Goal: Task Accomplishment & Management: Use online tool/utility

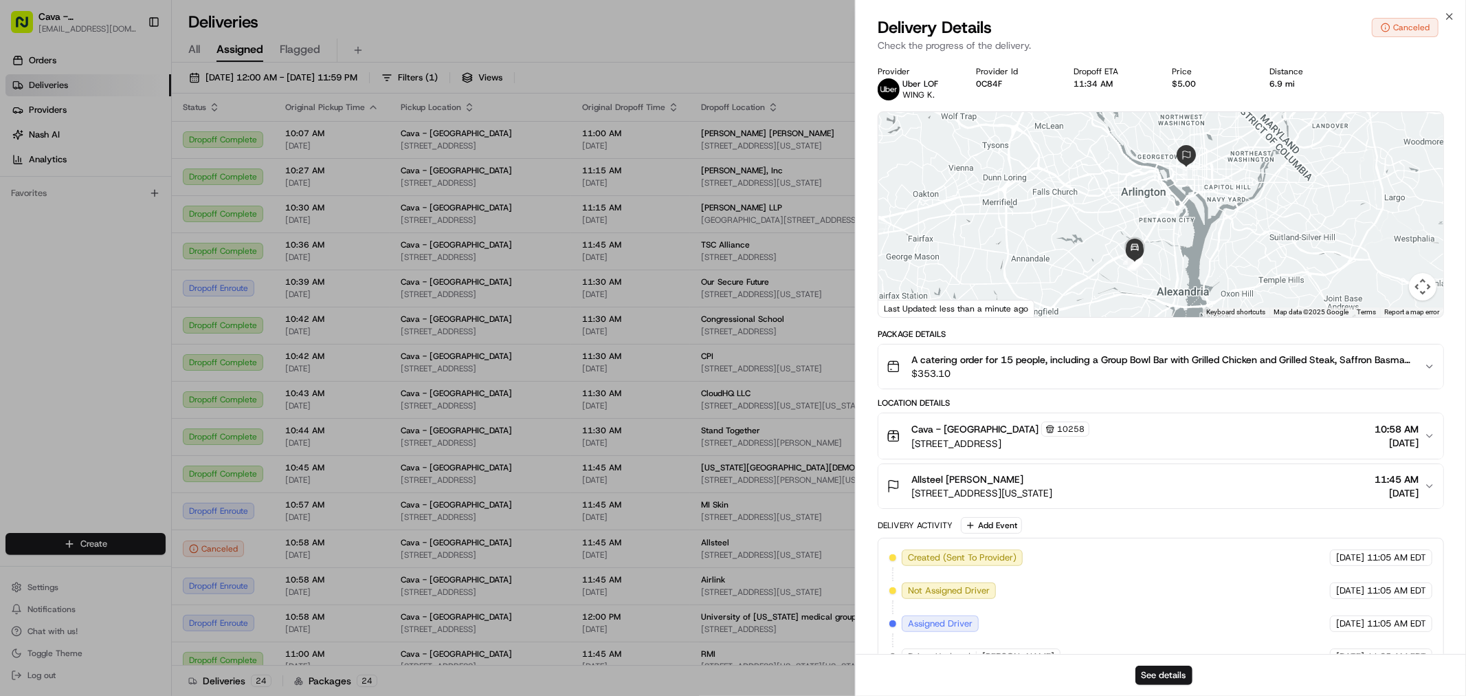
drag, startPoint x: 795, startPoint y: 486, endPoint x: 797, endPoint y: 450, distance: 36.5
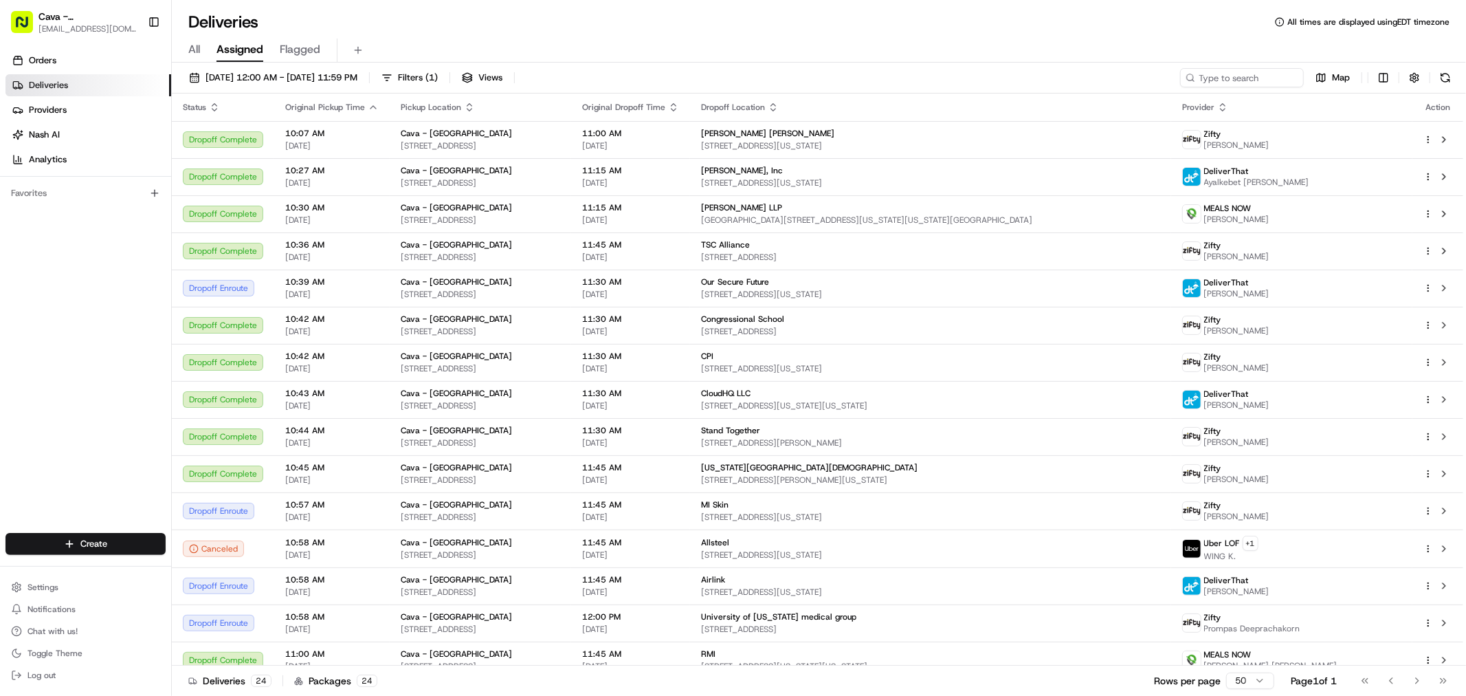
click at [179, 45] on div "All Assigned Flagged" at bounding box center [819, 50] width 1294 height 24
click at [189, 51] on span "All" at bounding box center [194, 49] width 12 height 16
click at [234, 46] on span "Assigned" at bounding box center [240, 49] width 47 height 16
drag, startPoint x: 1371, startPoint y: 79, endPoint x: 1382, endPoint y: 80, distance: 11.0
click at [1378, 79] on div "Map" at bounding box center [1317, 77] width 275 height 19
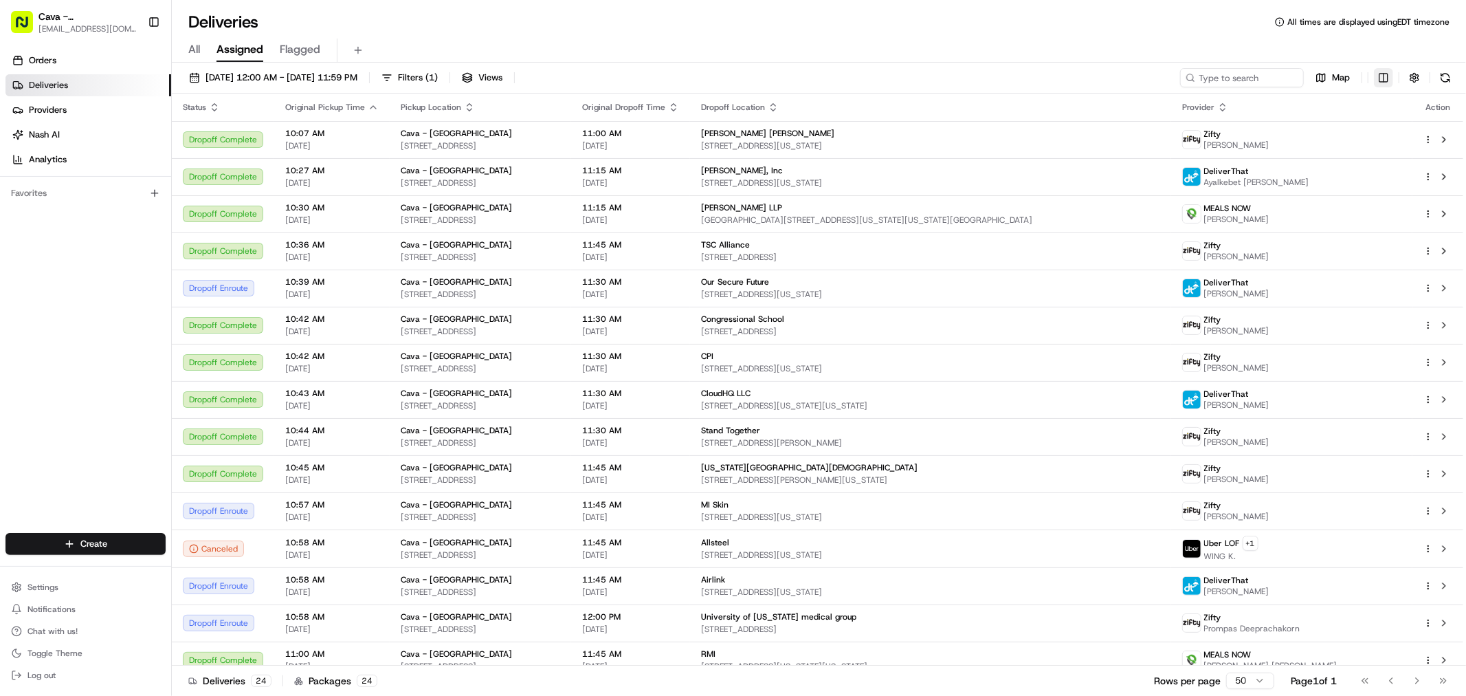
click at [1382, 80] on html "Cava - [GEOGRAPHIC_DATA] [EMAIL_ADDRESS][DOMAIN_NAME] Toggle Sidebar Orders Del…" at bounding box center [733, 348] width 1466 height 696
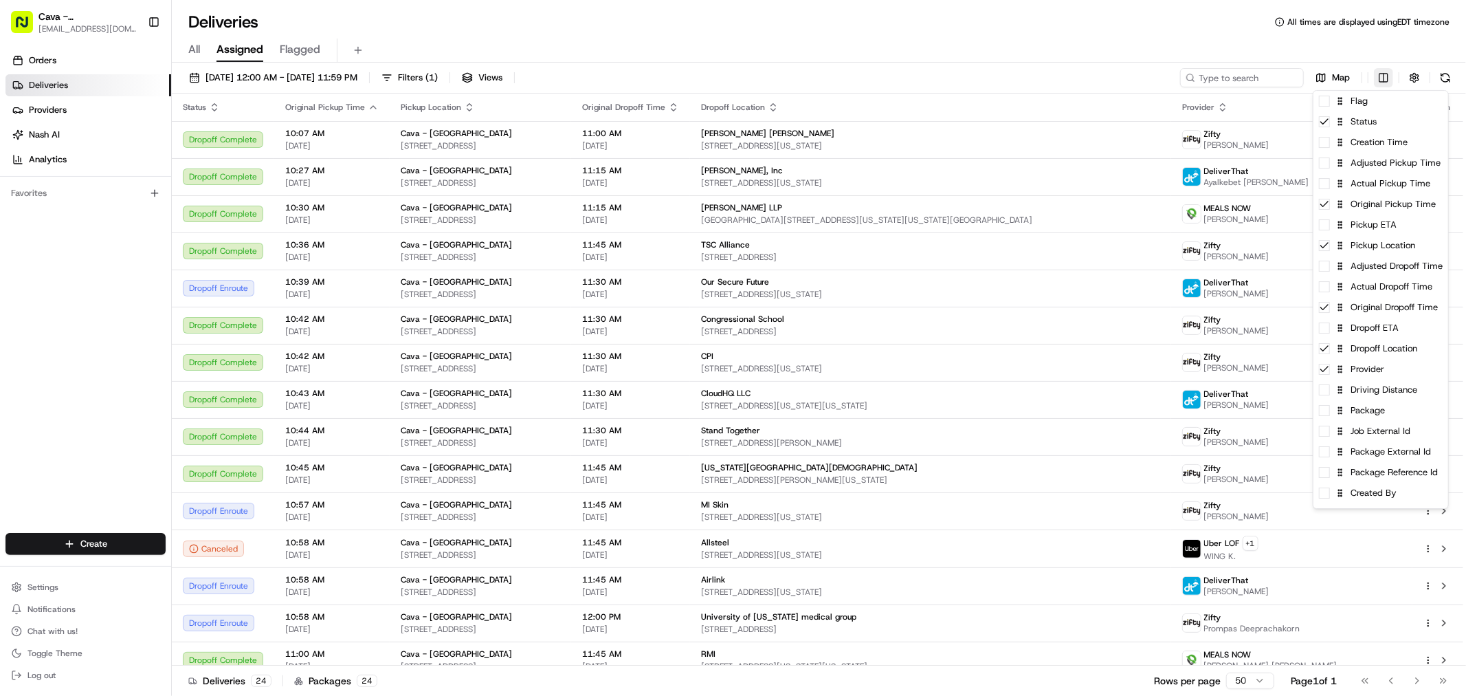
click at [1382, 80] on html "Cava - [GEOGRAPHIC_DATA] [EMAIL_ADDRESS][DOMAIN_NAME] Toggle Sidebar Orders Del…" at bounding box center [733, 348] width 1466 height 696
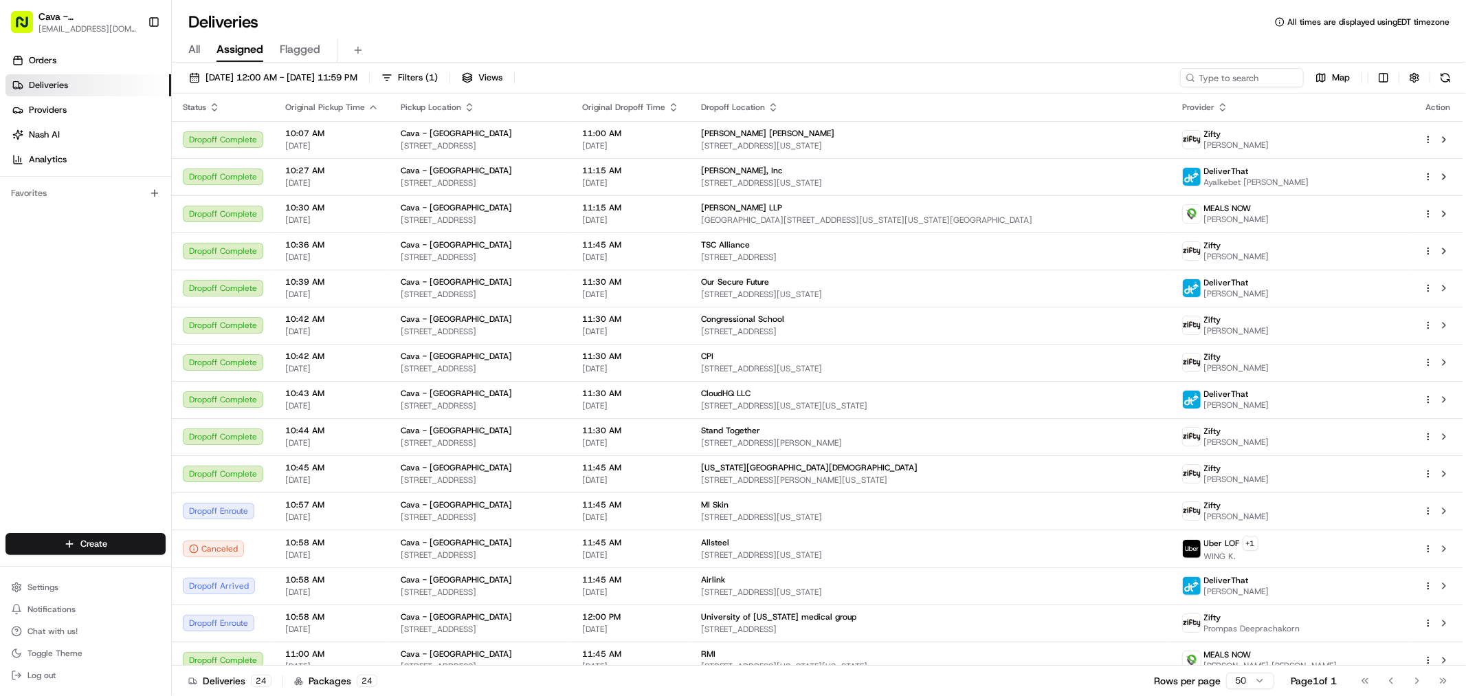
scroll to position [346, 0]
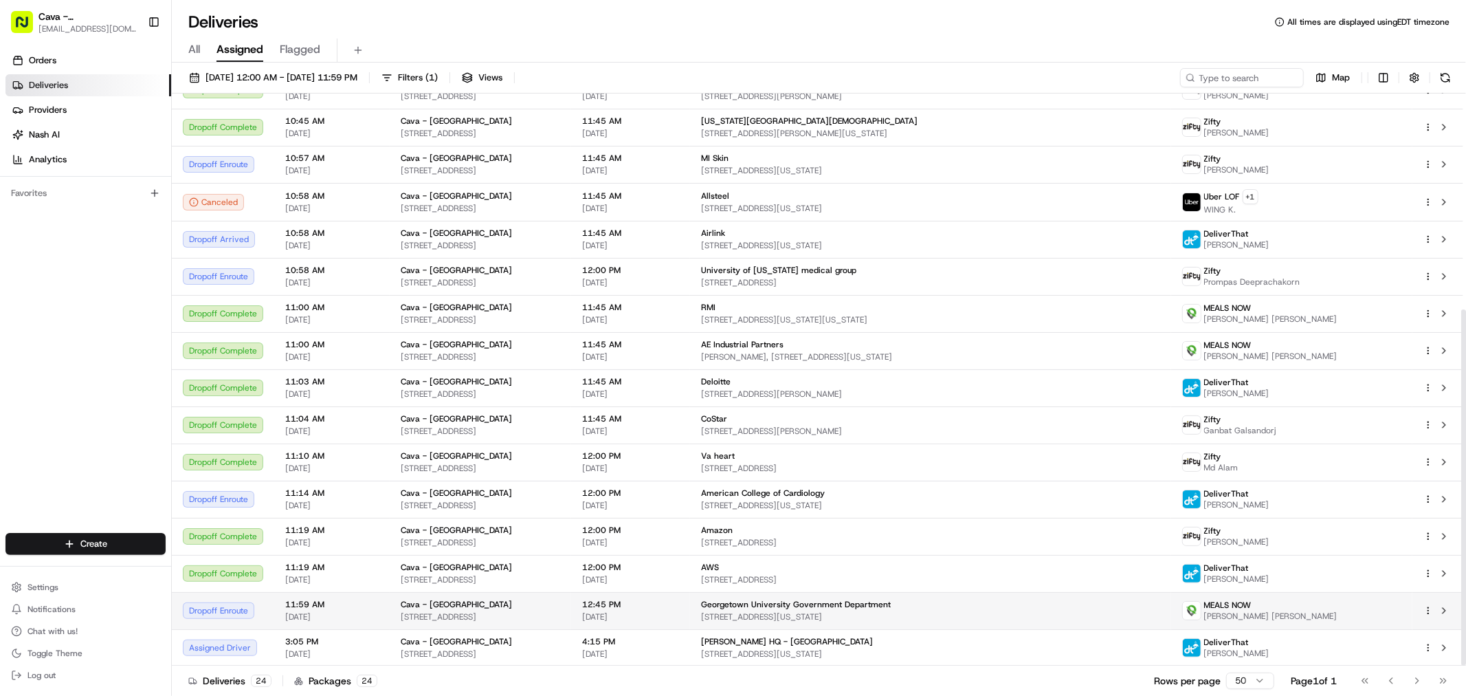
click at [560, 615] on span "[STREET_ADDRESS]" at bounding box center [480, 616] width 159 height 11
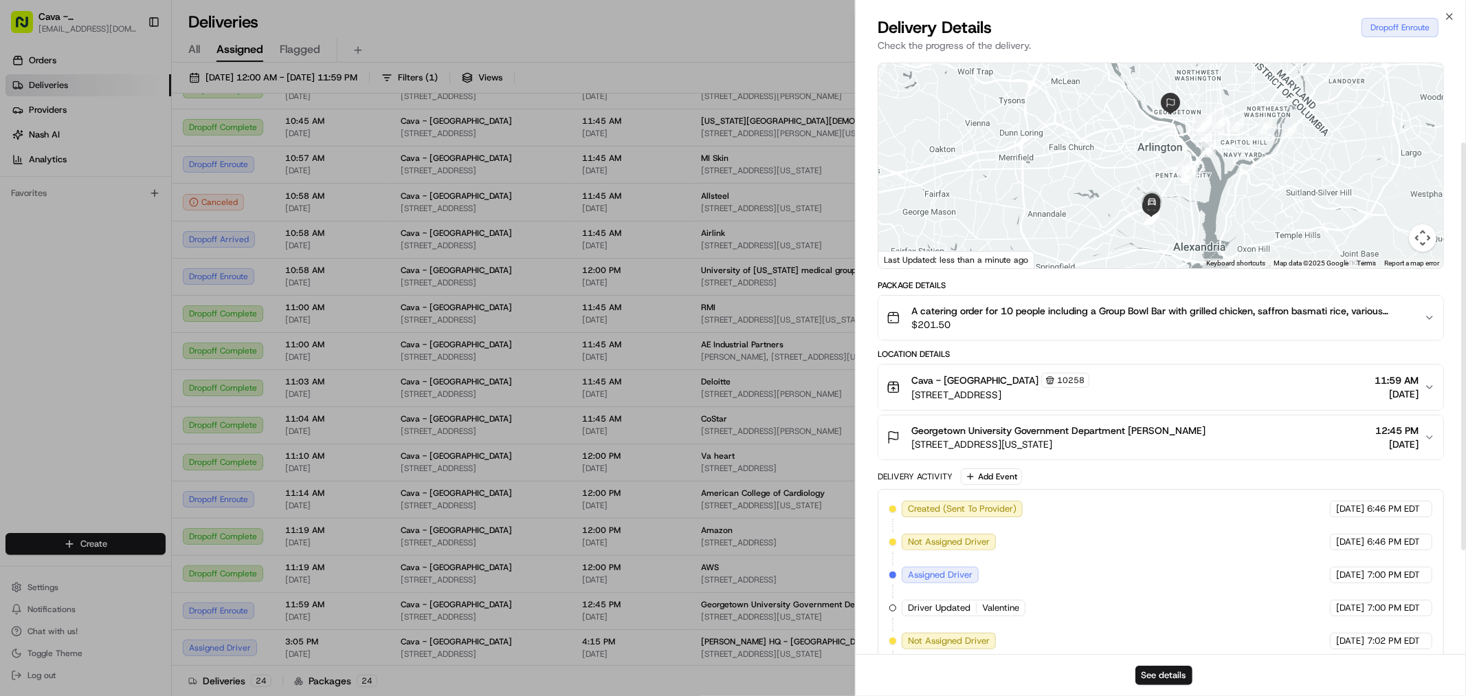
scroll to position [153, 0]
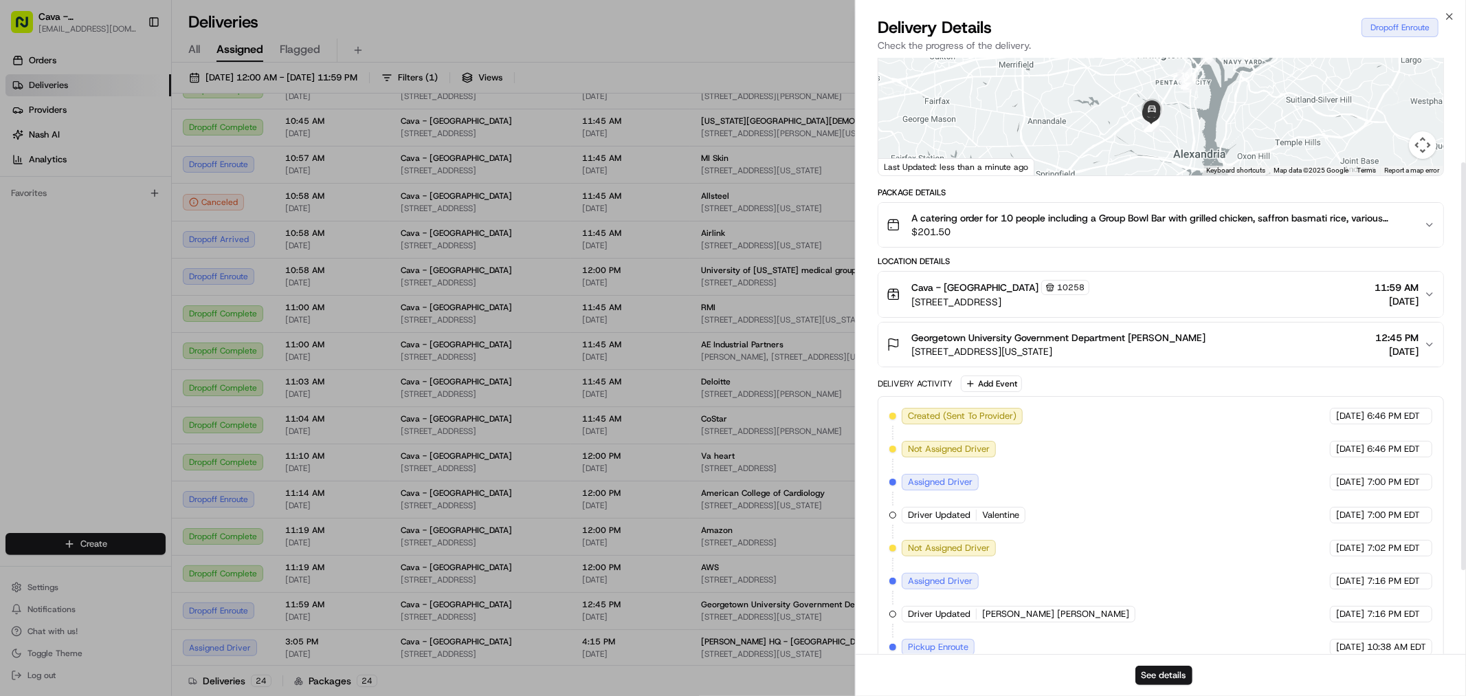
click at [1129, 363] on button "Georgetown University Government Department [PERSON_NAME] [STREET_ADDRESS][US_S…" at bounding box center [1161, 344] width 565 height 44
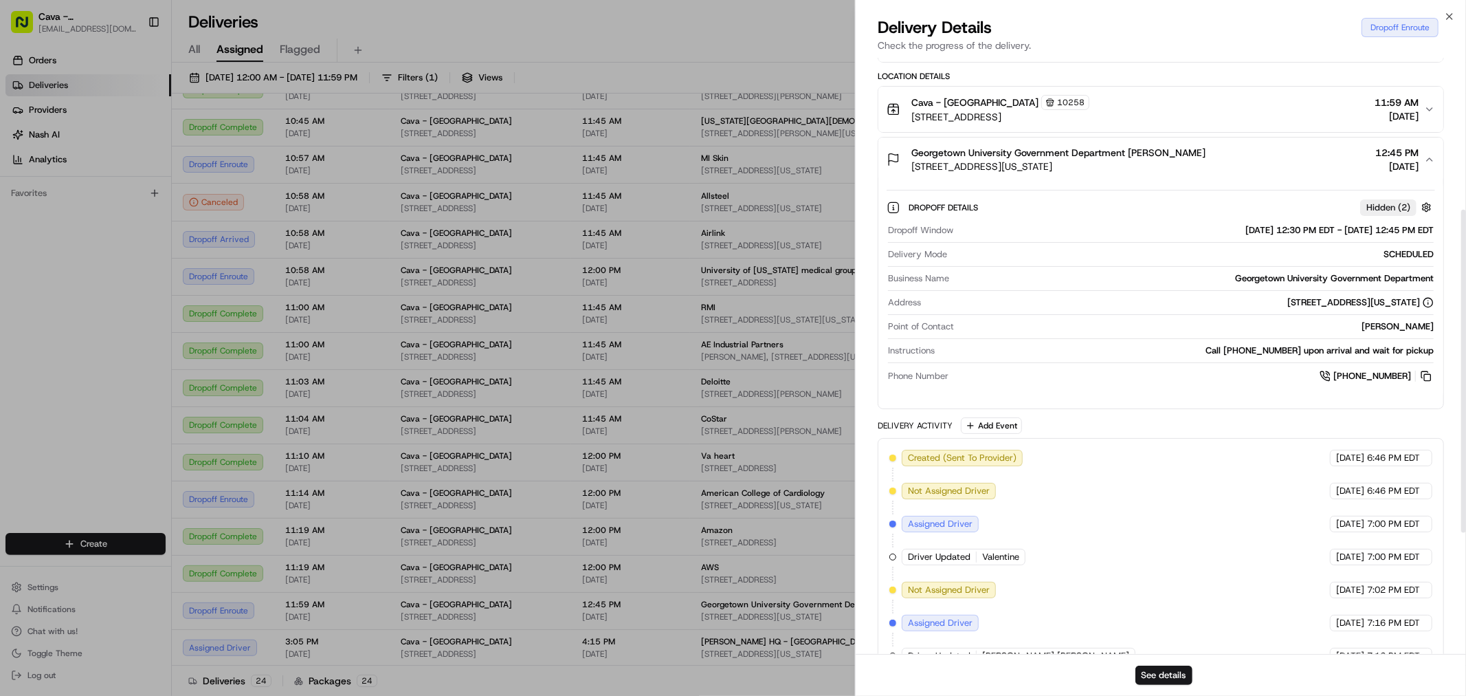
scroll to position [382, 0]
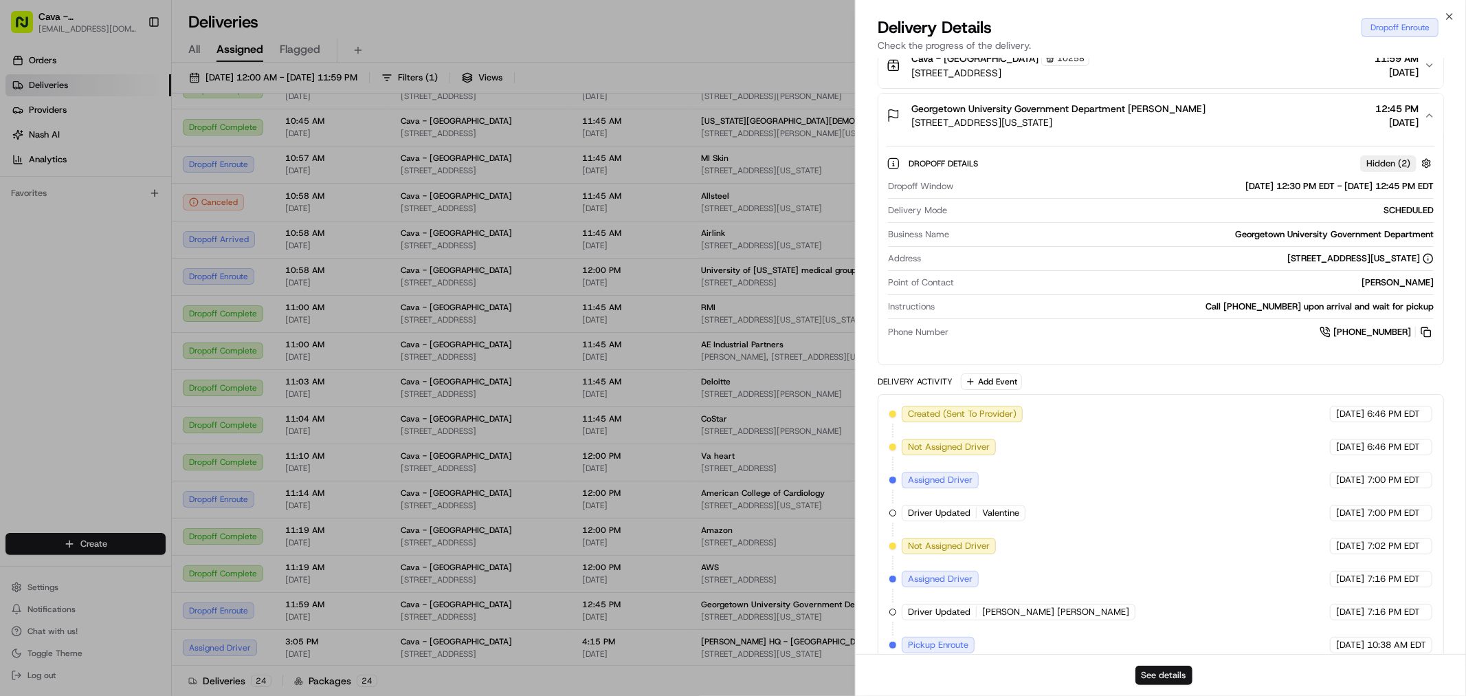
click at [1149, 679] on button "See details" at bounding box center [1164, 674] width 57 height 19
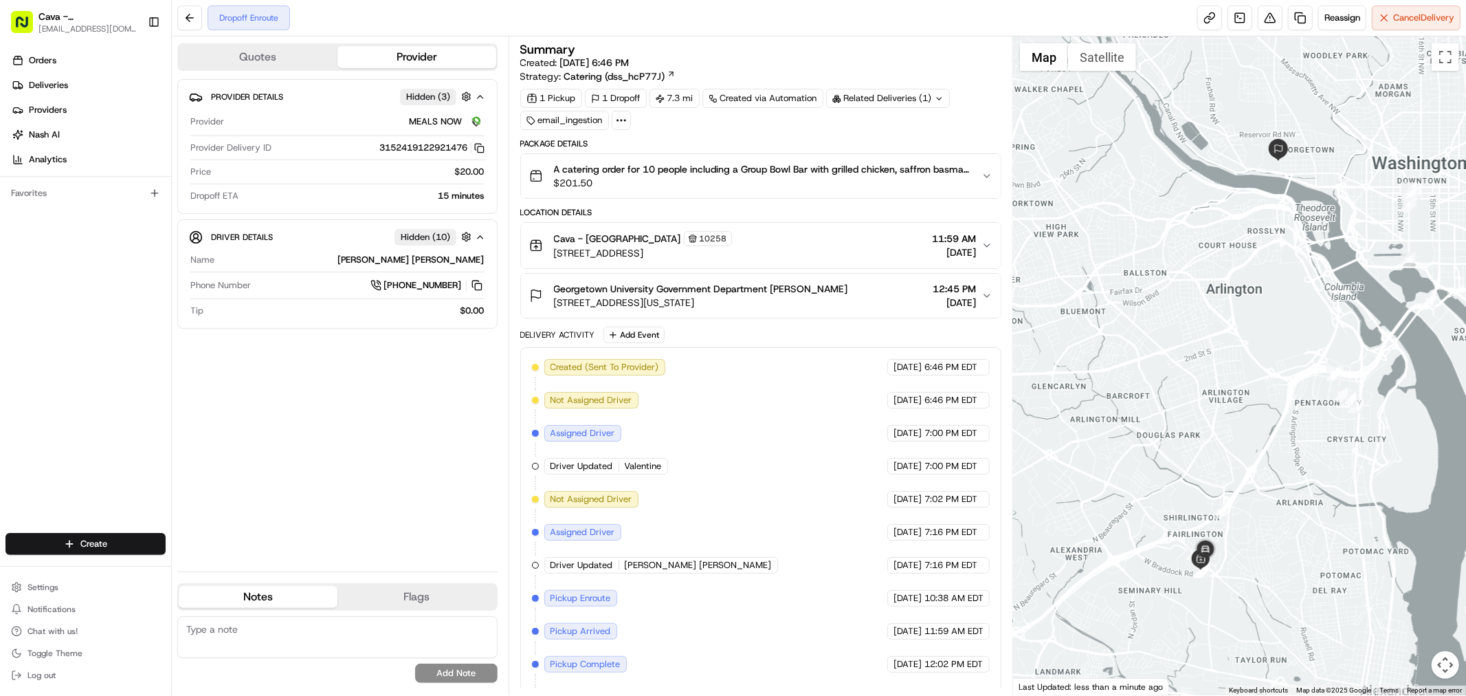
drag, startPoint x: 1074, startPoint y: 366, endPoint x: 648, endPoint y: 107, distance: 498.2
